Goal: Task Accomplishment & Management: Complete application form

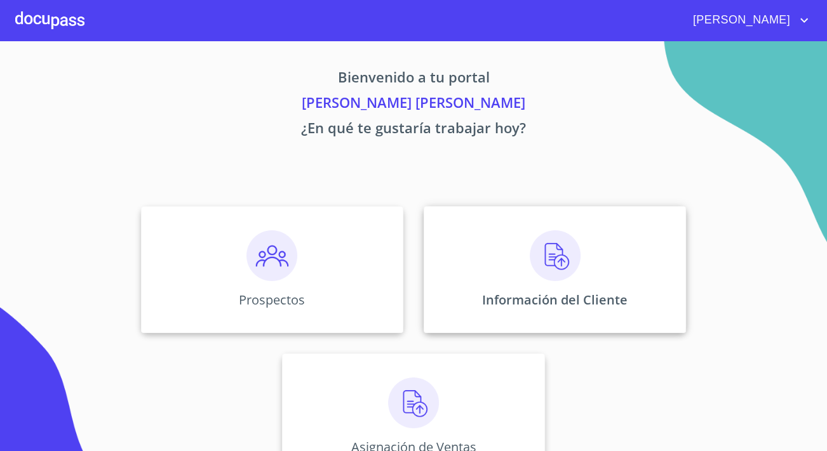
click at [485, 316] on div "Información del Cliente" at bounding box center [554, 269] width 262 height 127
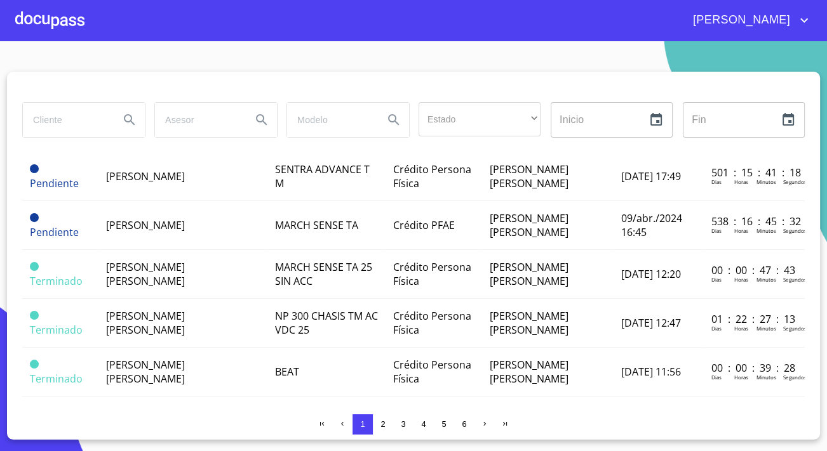
scroll to position [981, 0]
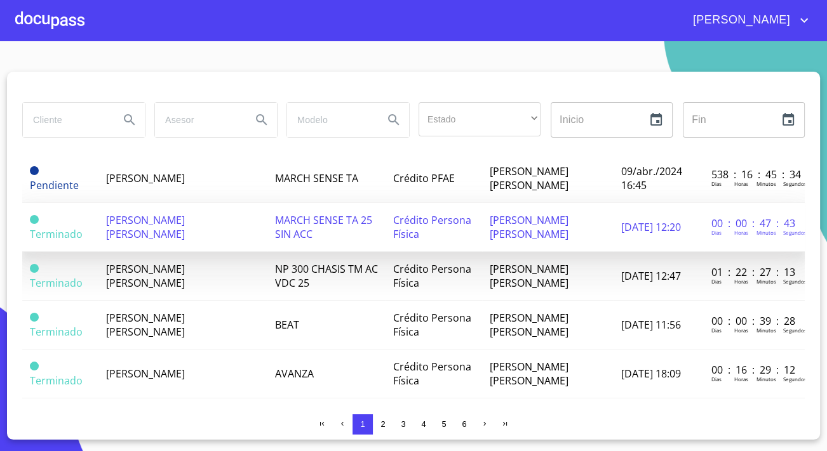
click at [158, 212] on td "[PERSON_NAME] [PERSON_NAME]" at bounding box center [182, 227] width 168 height 49
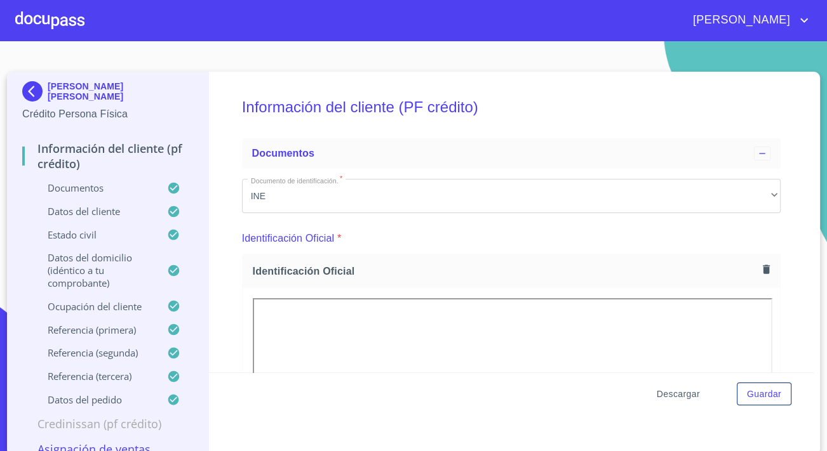
click at [684, 394] on span "Descargar" at bounding box center [677, 395] width 43 height 16
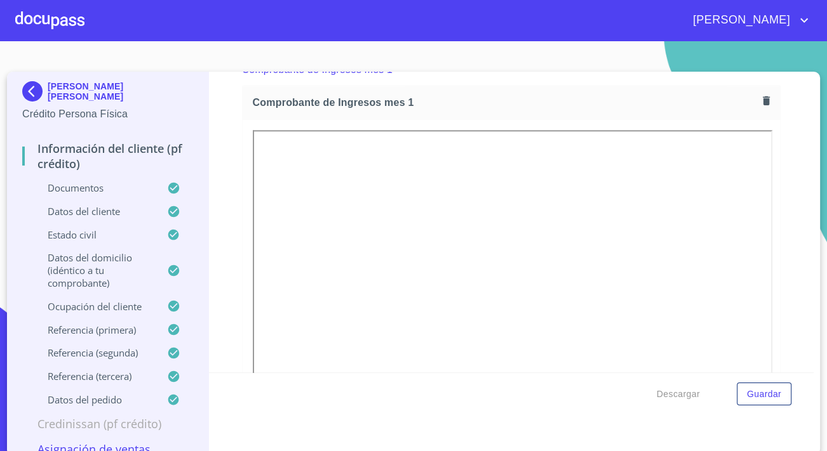
scroll to position [1327, 0]
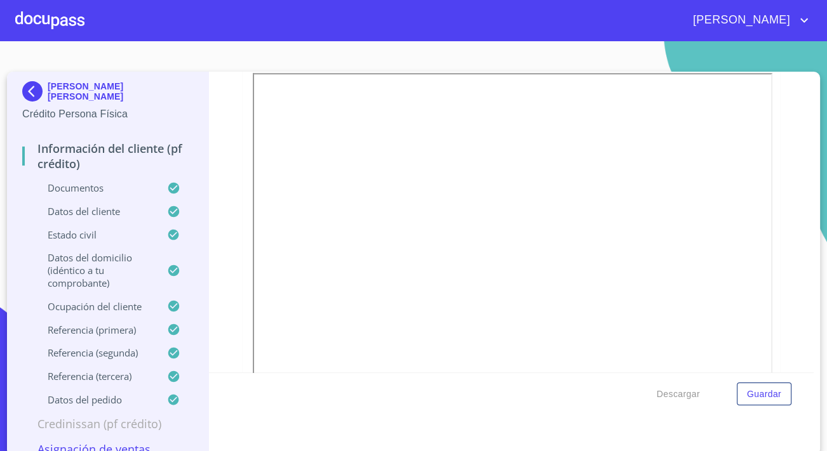
click at [230, 306] on div "Información del cliente (PF crédito) Documentos Documento de identificación.   …" at bounding box center [511, 222] width 605 height 301
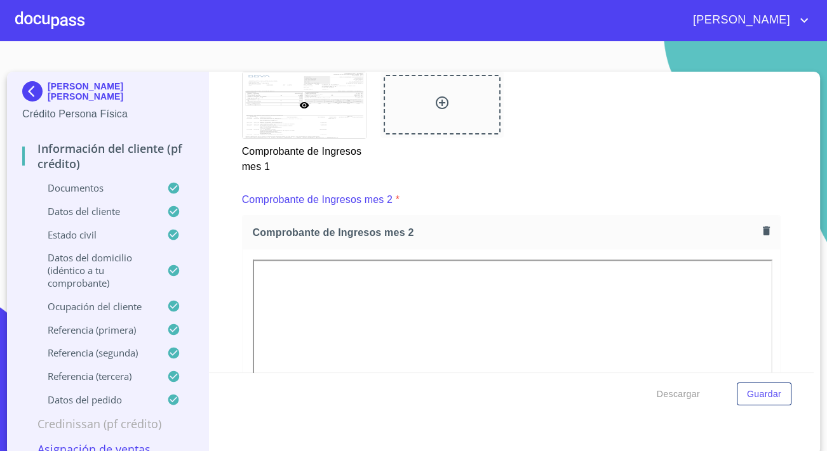
scroll to position [1731, 0]
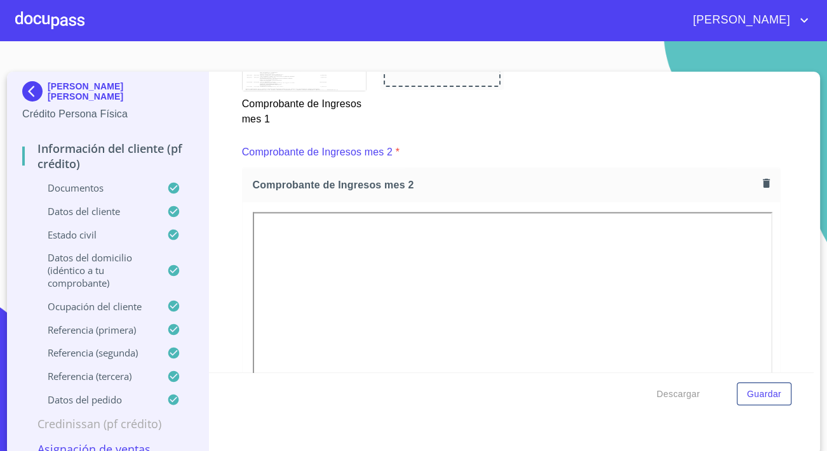
click at [230, 248] on div "Información del cliente (PF crédito) Documentos Documento de identificación.   …" at bounding box center [511, 222] width 605 height 301
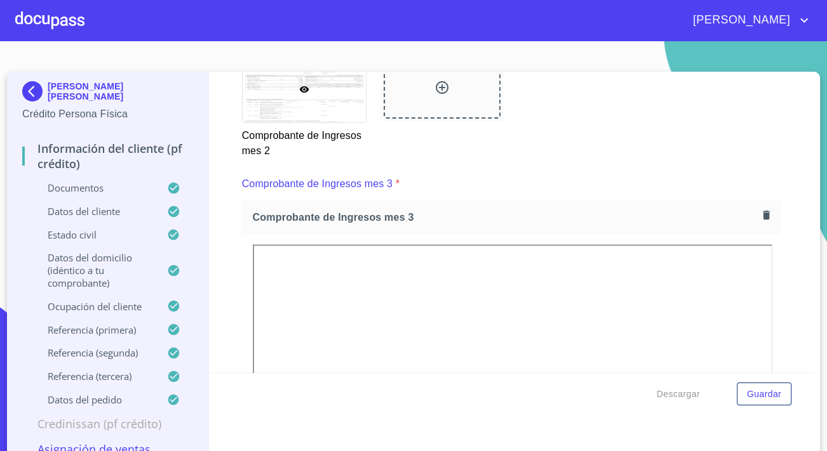
scroll to position [2308, 0]
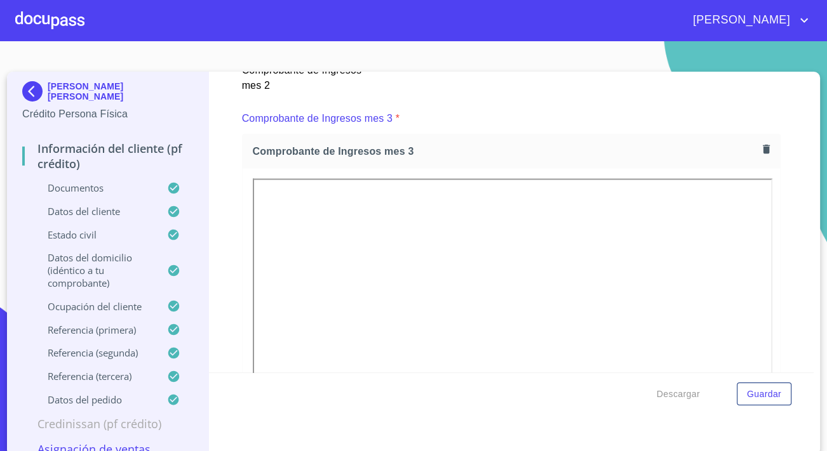
click at [236, 228] on div "Información del cliente (PF crédito) Documentos Documento de identificación.   …" at bounding box center [511, 222] width 605 height 301
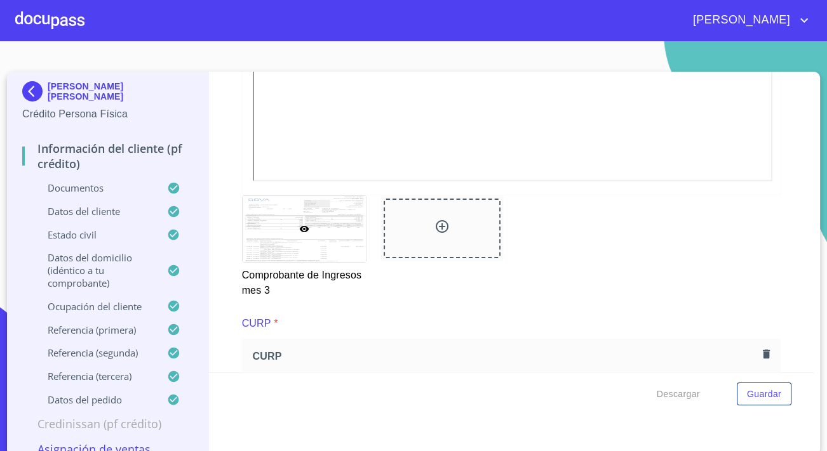
scroll to position [2712, 0]
